Goal: Transaction & Acquisition: Download file/media

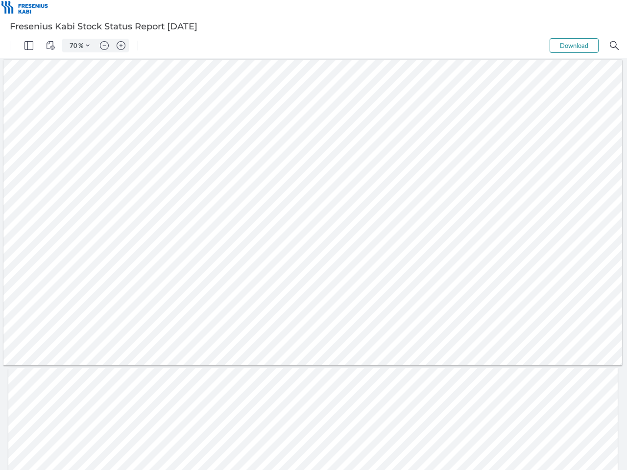
click at [29, 46] on img "Panel" at bounding box center [29, 45] width 9 height 9
click at [50, 46] on img "View Controls" at bounding box center [50, 45] width 9 height 9
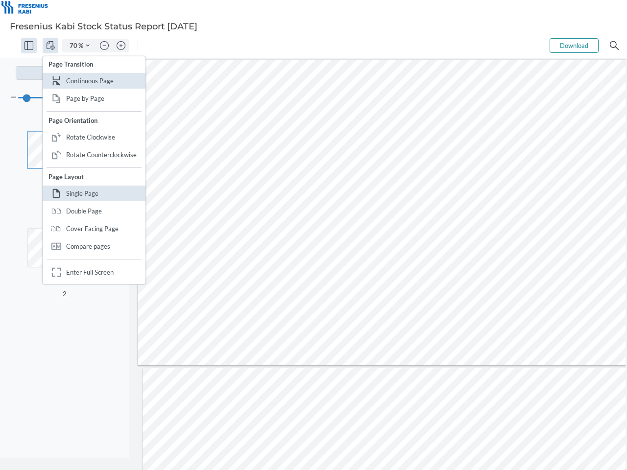
click at [74, 46] on input "70" at bounding box center [72, 45] width 14 height 9
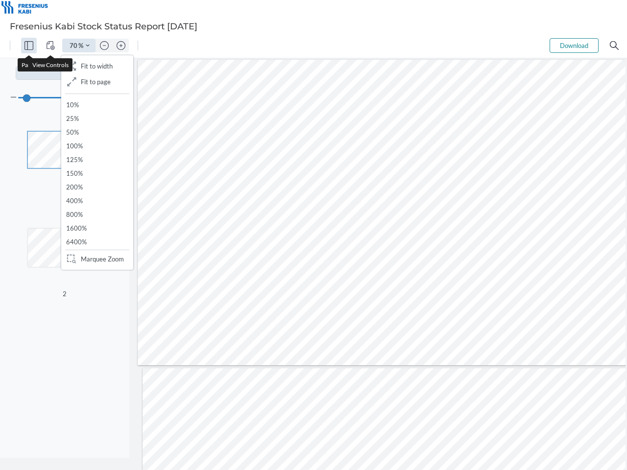
click at [88, 46] on img "Zoom Controls" at bounding box center [88, 46] width 4 height 4
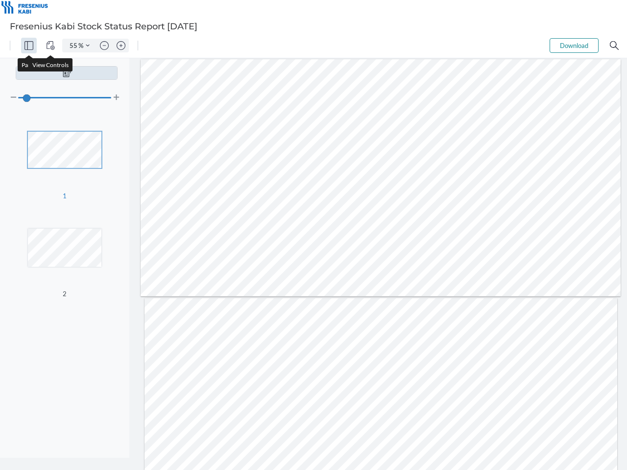
click at [104, 46] on img "Zoom out" at bounding box center [104, 45] width 9 height 9
click at [121, 46] on img "Zoom in" at bounding box center [121, 45] width 9 height 9
type input "55"
click at [574, 46] on button "Download" at bounding box center [574, 45] width 49 height 15
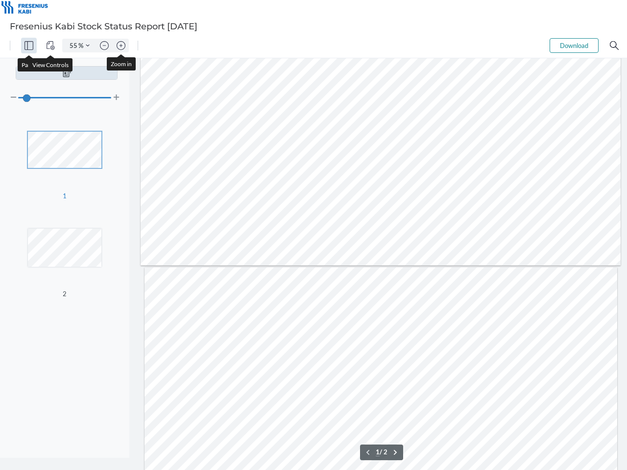
click at [615, 46] on img "Search" at bounding box center [614, 45] width 9 height 9
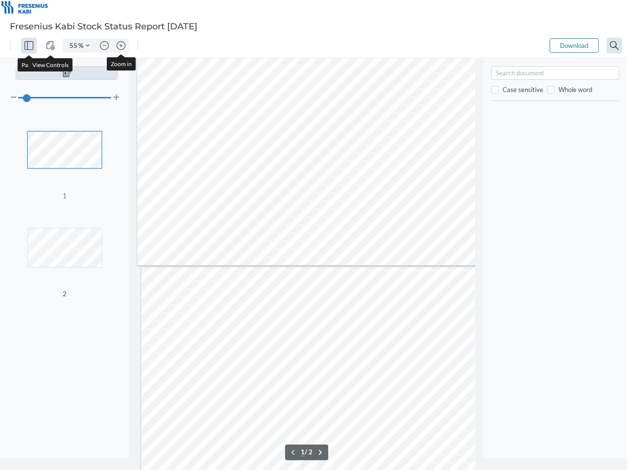
click at [299, 453] on div at bounding box center [377, 391] width 473 height 247
